Goal: Communication & Community: Share content

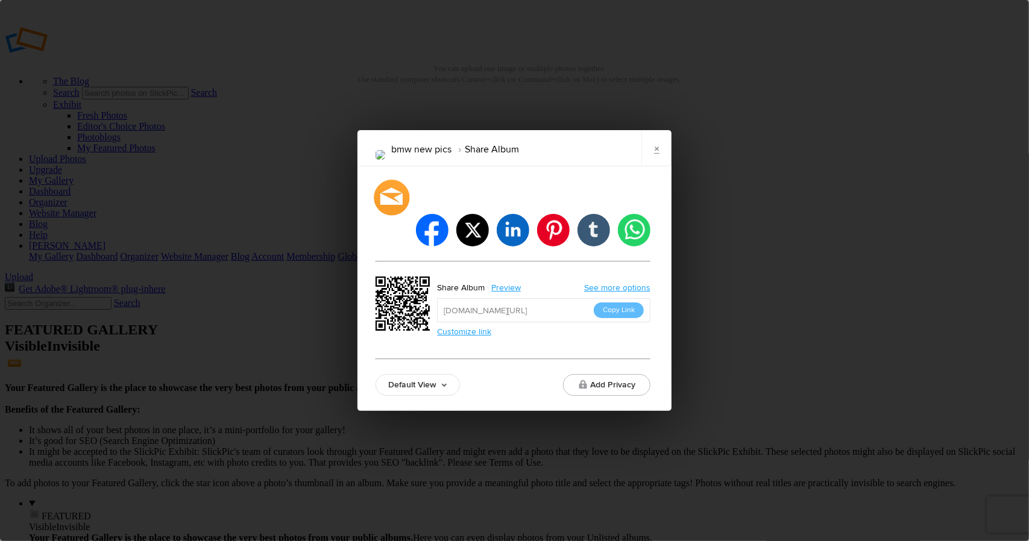
click at [397, 215] on div at bounding box center [392, 198] width 36 height 36
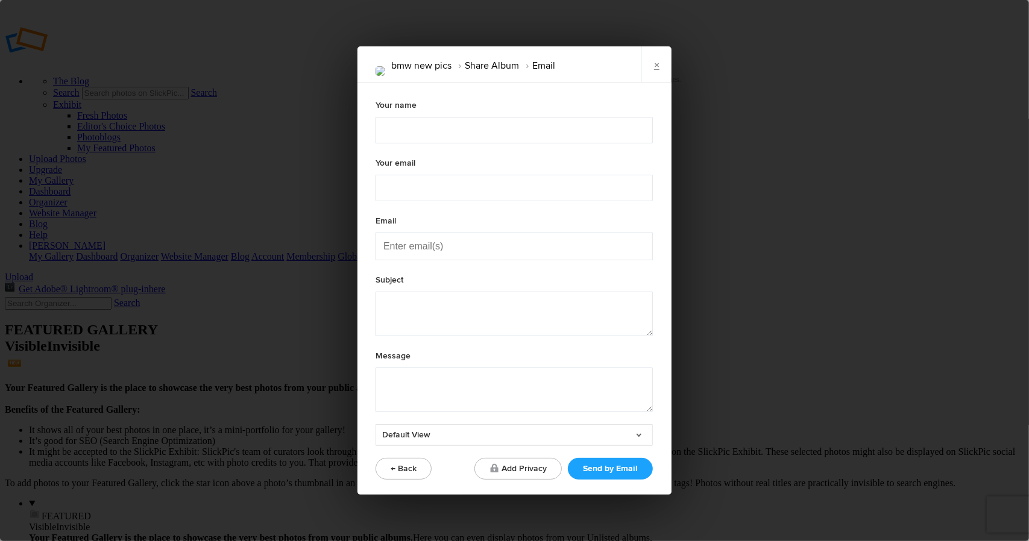
type textarea "Check out "bmw new pics" album!"
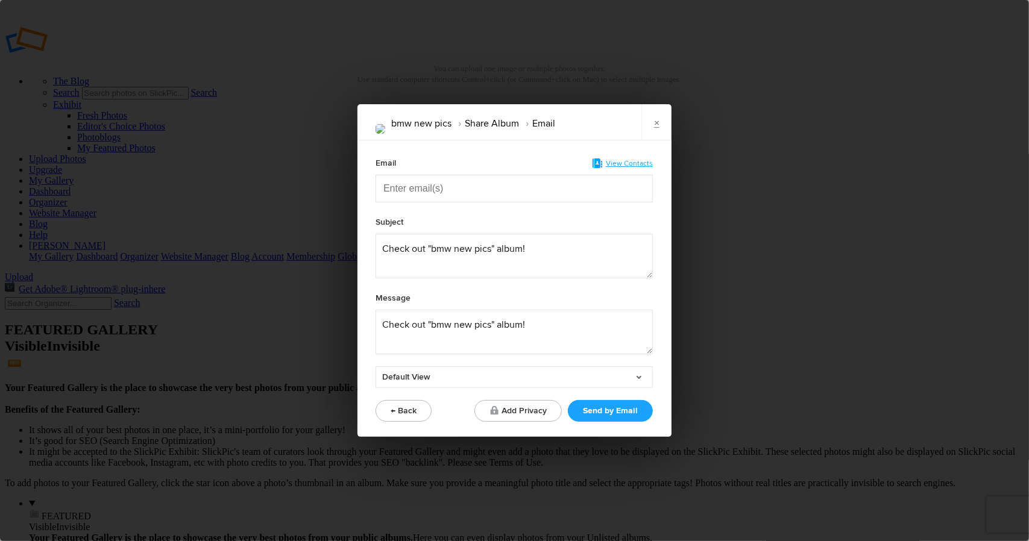
click at [395, 189] on input "Enter email(s)" at bounding box center [443, 188] width 121 height 27
type input "[EMAIL_ADDRESS][DOMAIN_NAME]"
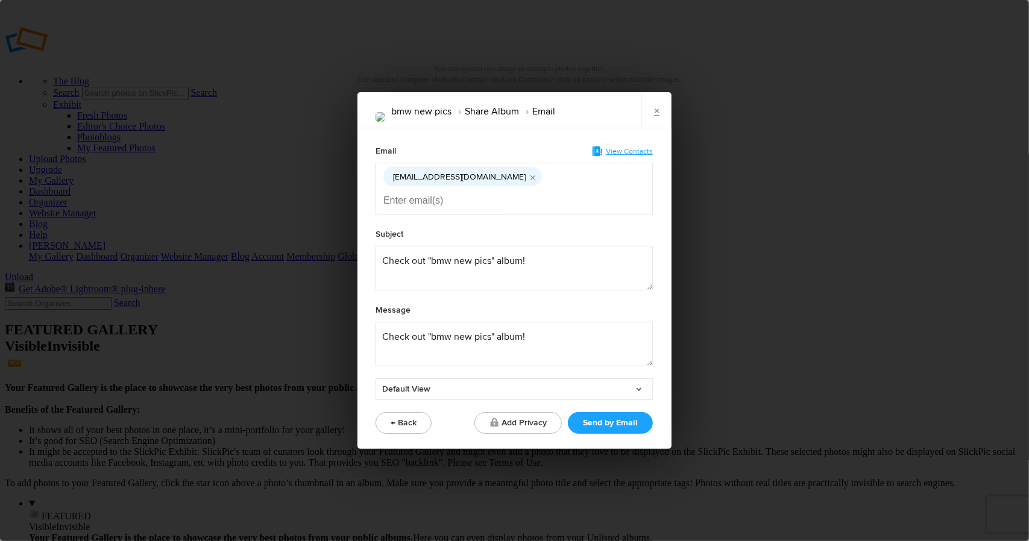
drag, startPoint x: 382, startPoint y: 189, endPoint x: 469, endPoint y: 193, distance: 86.9
click at [469, 193] on div "[EMAIL_ADDRESS][DOMAIN_NAME]" at bounding box center [513, 189] width 277 height 52
click at [528, 189] on icon "Remove tag" at bounding box center [533, 177] width 11 height 23
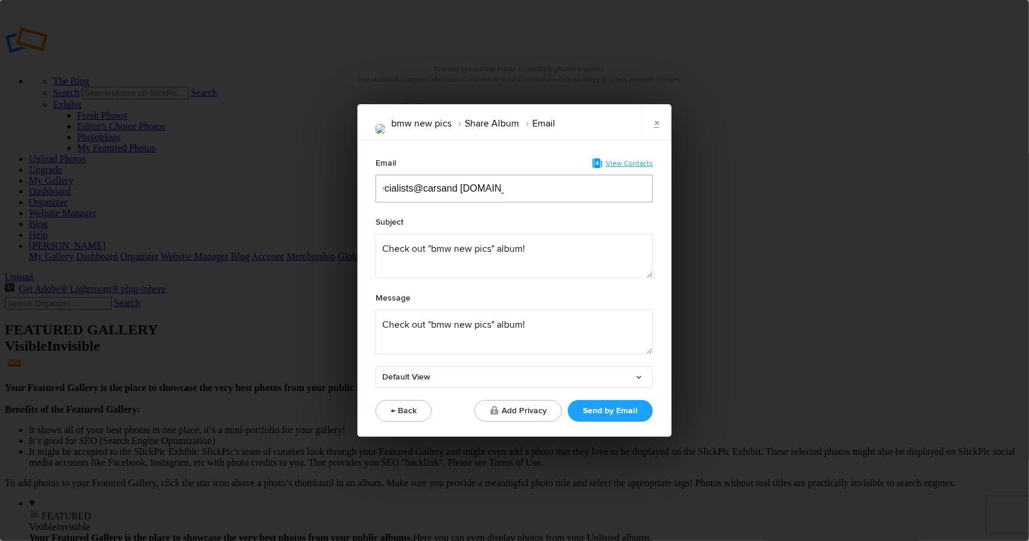
scroll to position [0, 22]
type input "specialists@carsand [DOMAIN_NAME]"
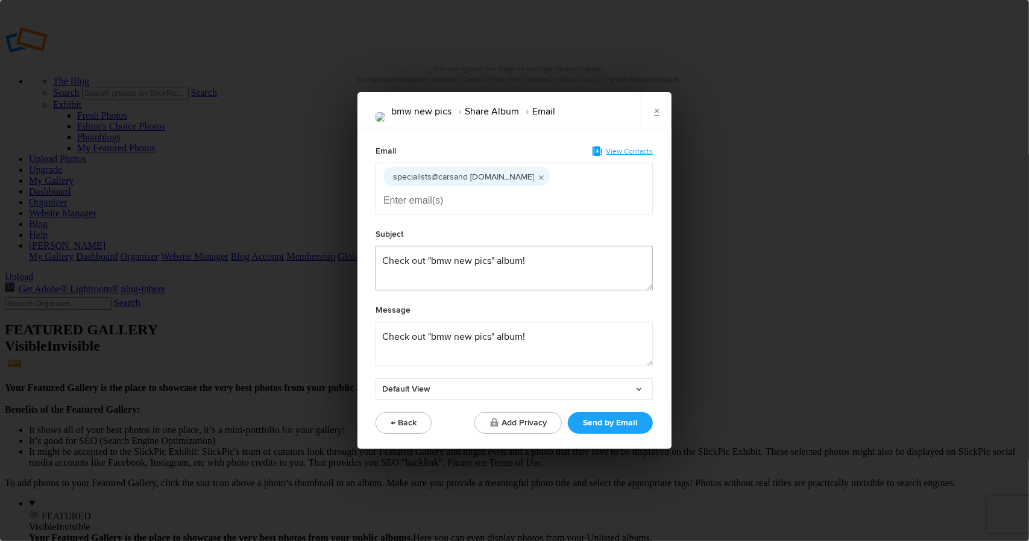
drag, startPoint x: 385, startPoint y: 248, endPoint x: 536, endPoint y: 251, distance: 150.7
click at [536, 251] on textarea at bounding box center [513, 268] width 277 height 45
type textarea "2016 BMW M6"
drag, startPoint x: 380, startPoint y: 325, endPoint x: 526, endPoint y: 321, distance: 145.9
click at [526, 322] on textarea at bounding box center [513, 344] width 277 height 45
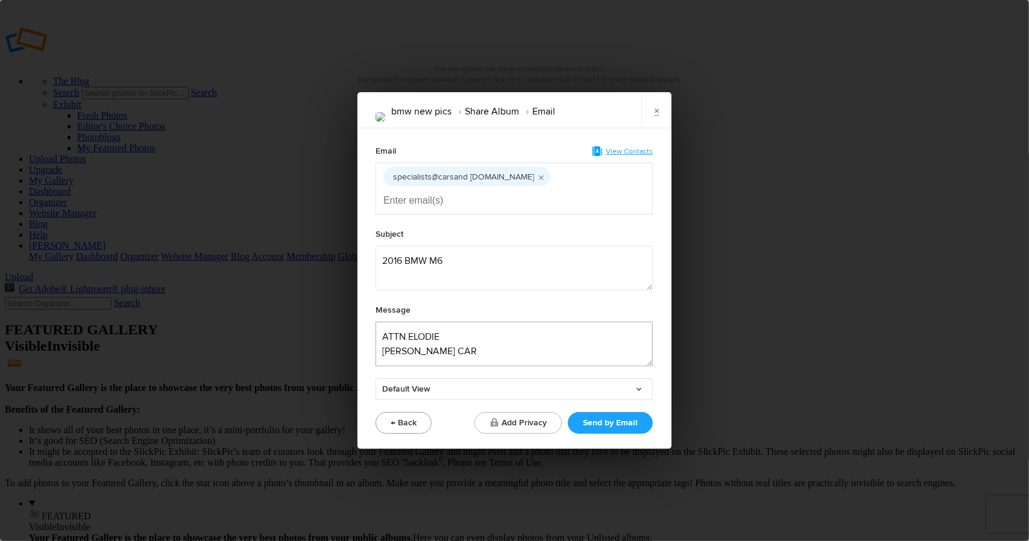
scroll to position [5, 0]
type textarea "ATTN ELODIE [PERSON_NAME] CAR [PHONE_NUMBER]"
click at [593, 412] on button "Send by Email" at bounding box center [610, 423] width 85 height 22
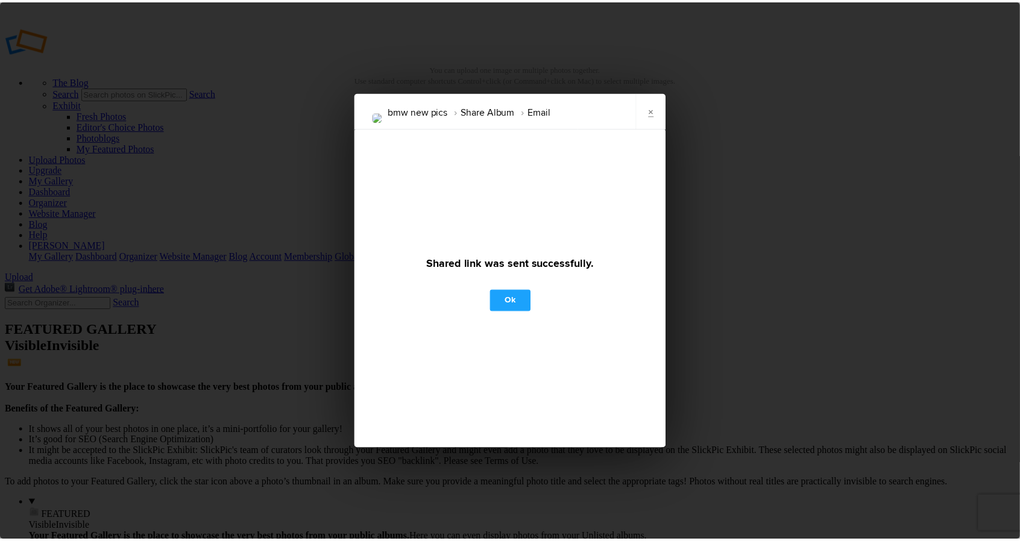
scroll to position [0, 0]
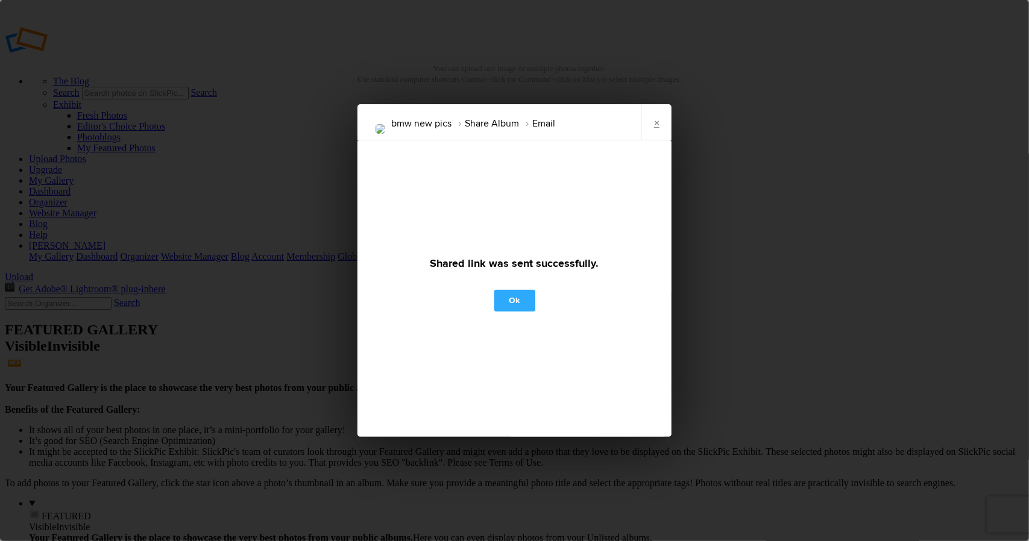
click at [511, 298] on link "Ok" at bounding box center [514, 301] width 41 height 22
